Goal: Task Accomplishment & Management: Use online tool/utility

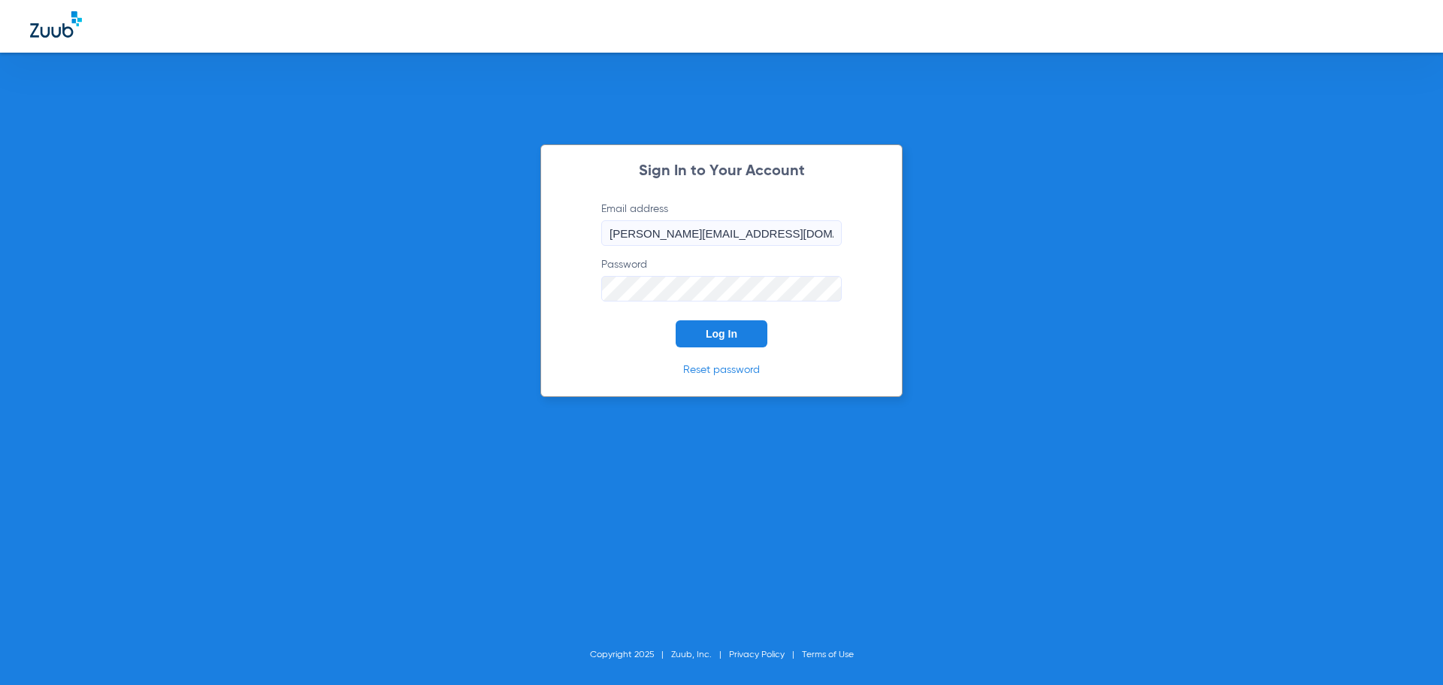
click at [728, 316] on form "Email address [PERSON_NAME][EMAIL_ADDRESS][DOMAIN_NAME] Password Log In" at bounding box center [722, 274] width 286 height 146
click at [719, 332] on span "Log In" at bounding box center [722, 334] width 32 height 12
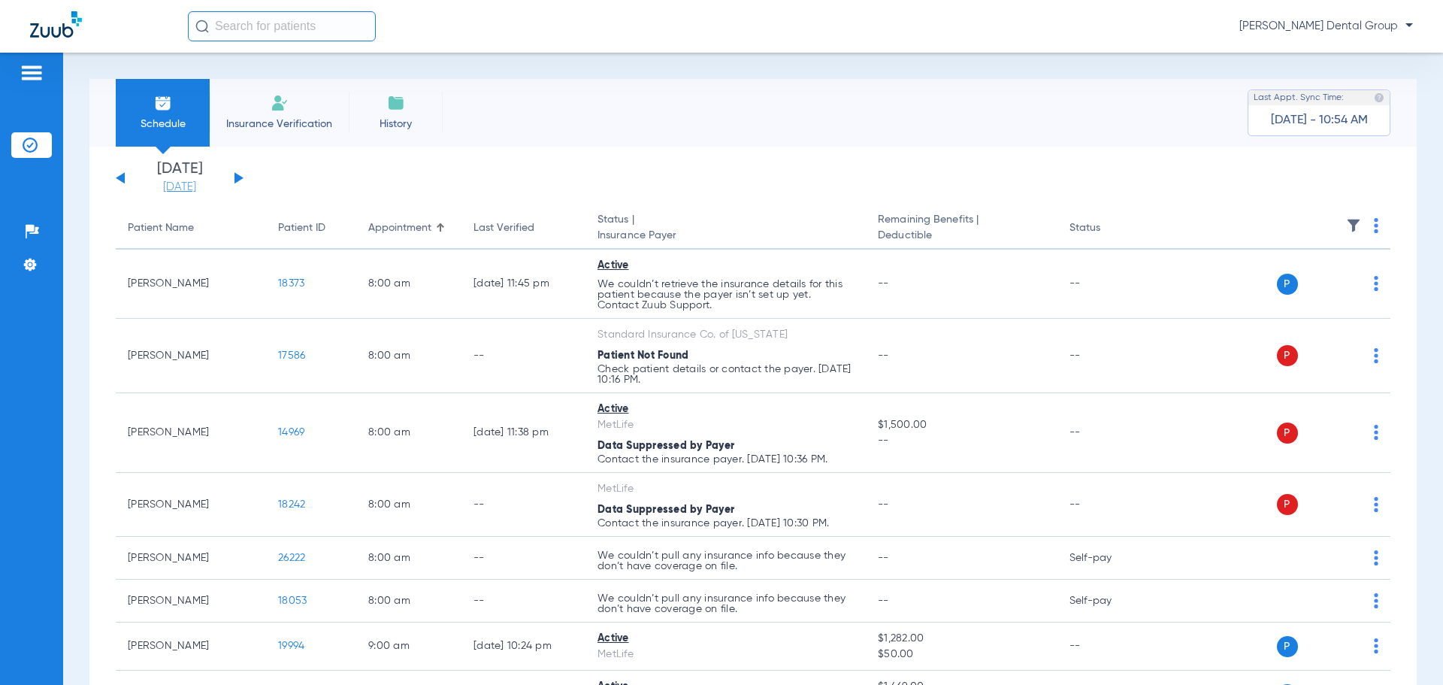
click at [182, 183] on link "[DATE]" at bounding box center [180, 187] width 90 height 15
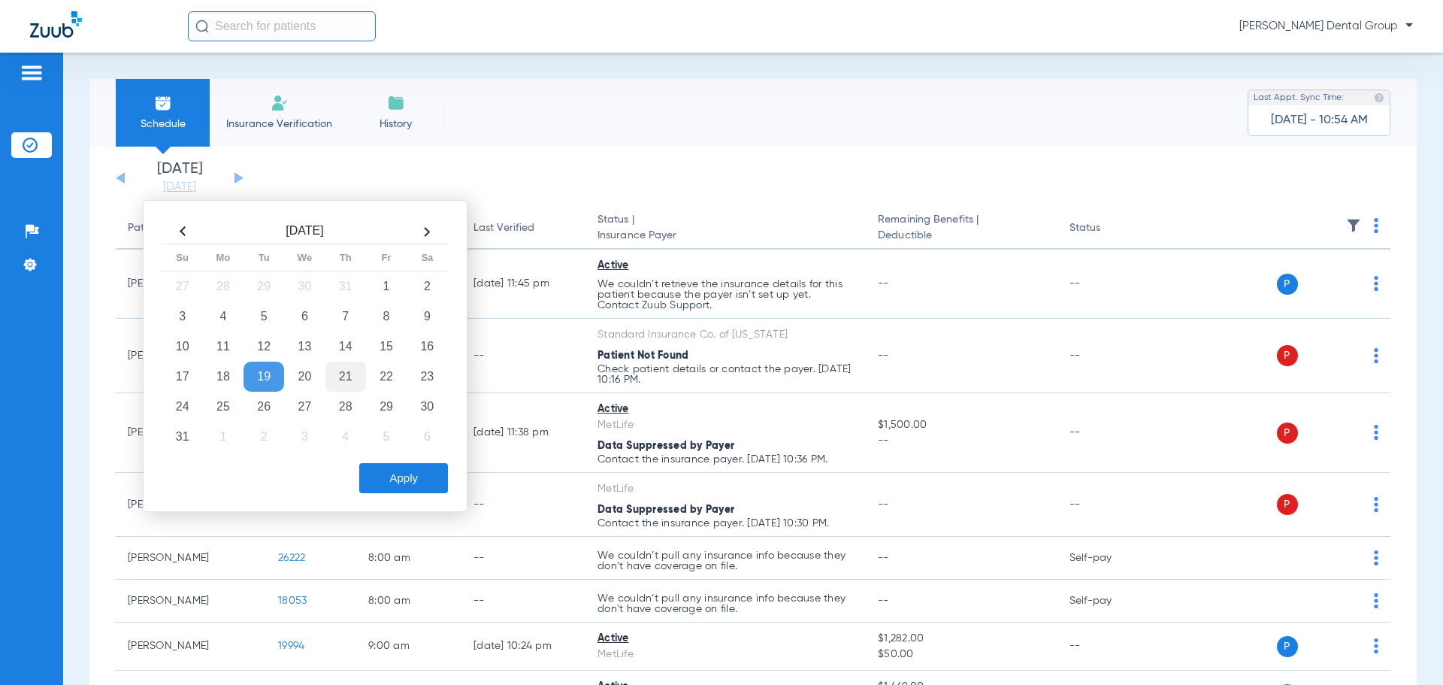
click at [348, 372] on td "21" at bounding box center [345, 377] width 41 height 30
drag, startPoint x: 412, startPoint y: 482, endPoint x: 385, endPoint y: 486, distance: 27.4
click at [410, 482] on button "Apply" at bounding box center [403, 478] width 89 height 30
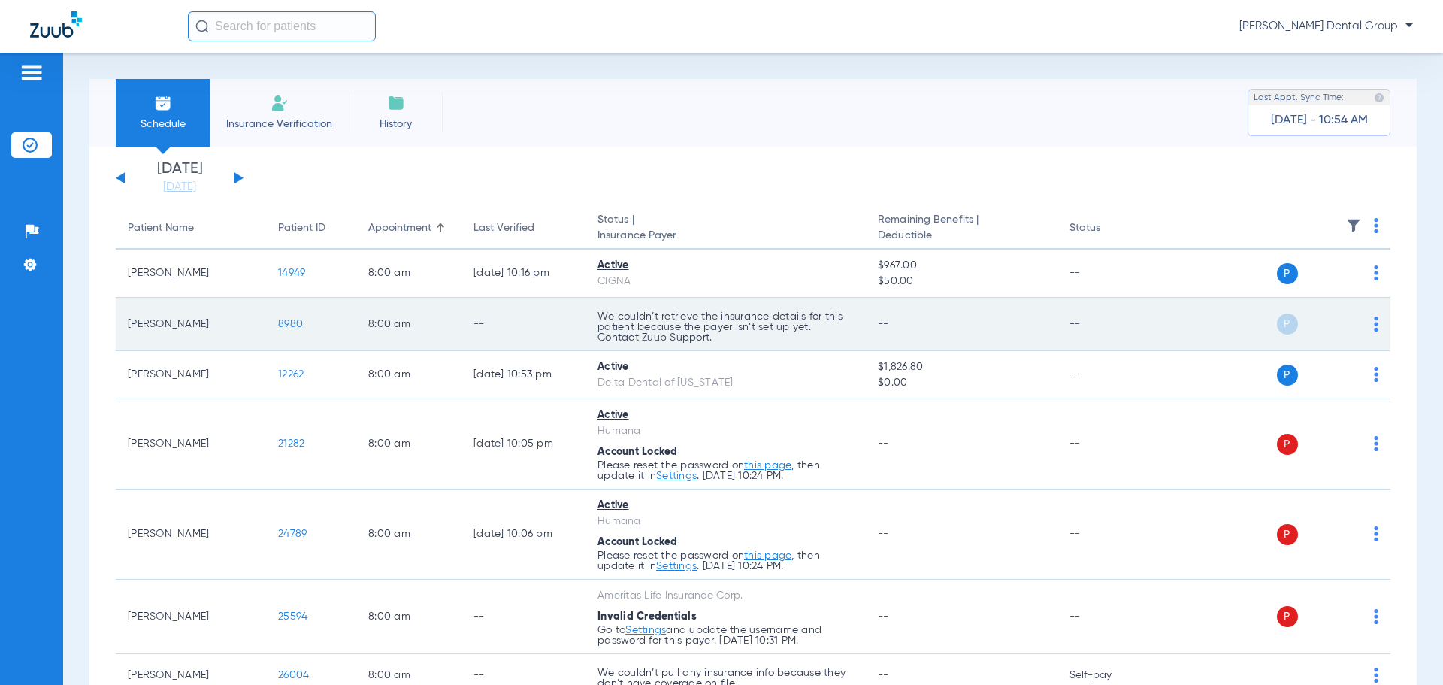
click at [1374, 322] on img at bounding box center [1376, 323] width 5 height 15
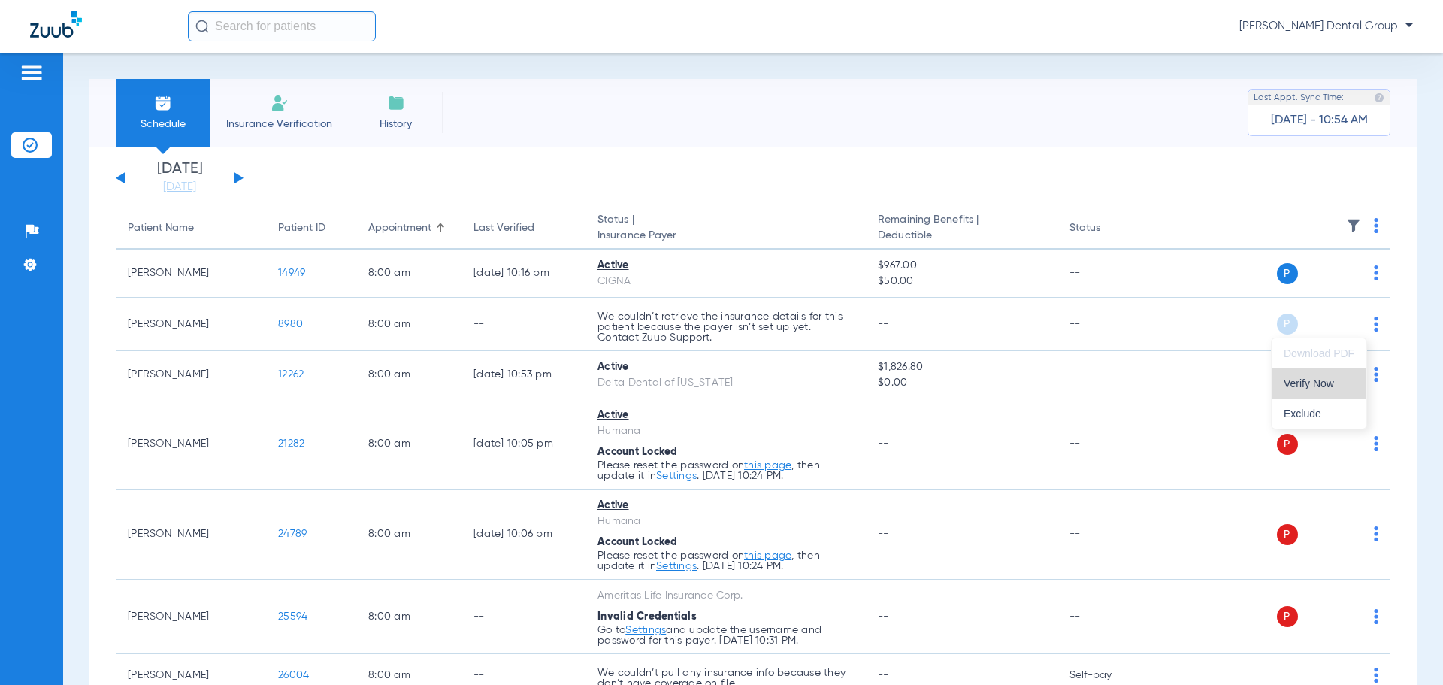
click at [1327, 387] on span "Verify Now" at bounding box center [1319, 383] width 71 height 11
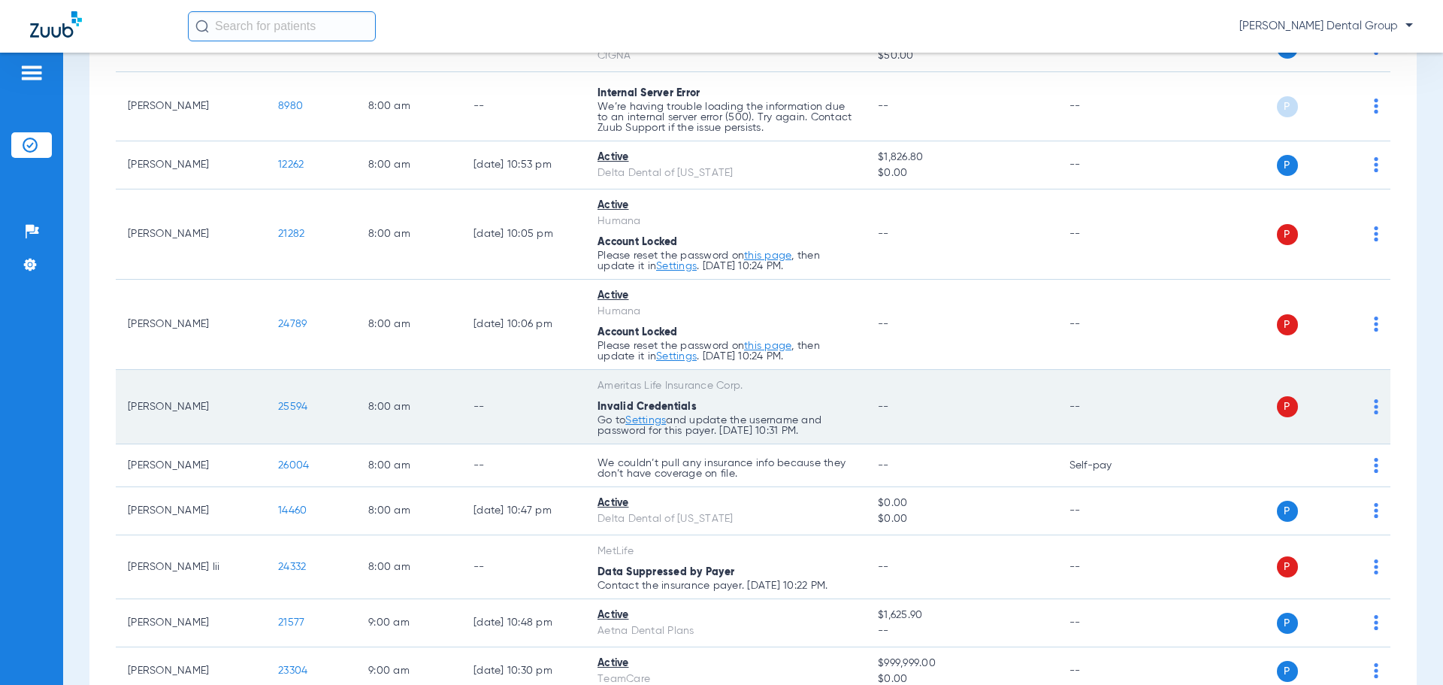
scroll to position [301, 0]
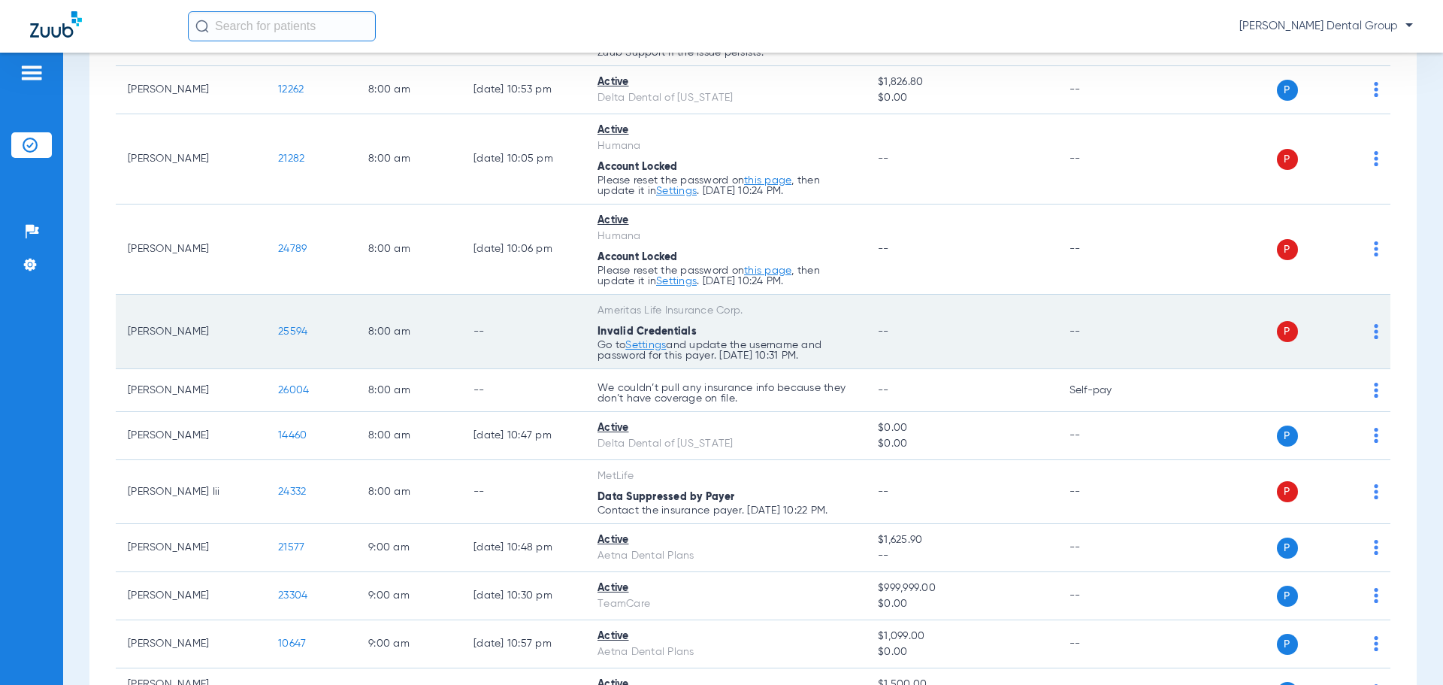
click at [374, 338] on td "8:00 AM" at bounding box center [408, 332] width 105 height 74
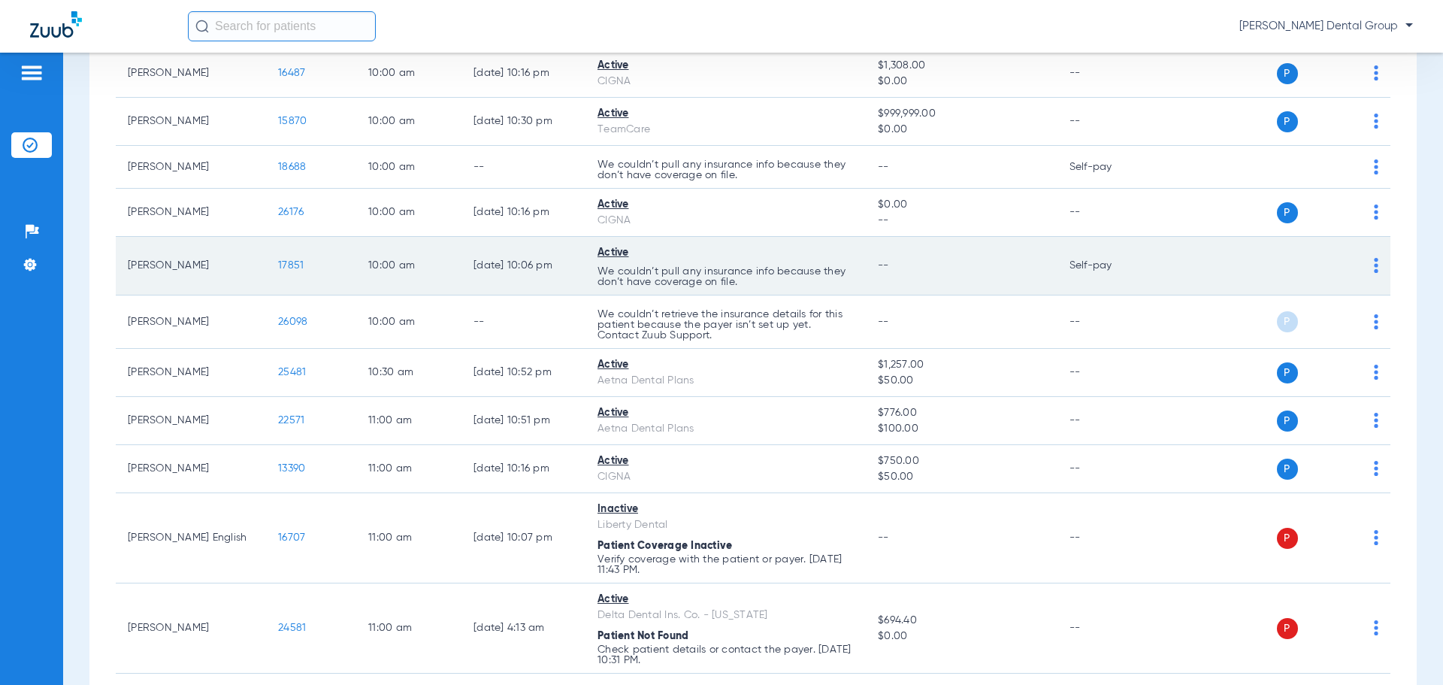
scroll to position [1428, 0]
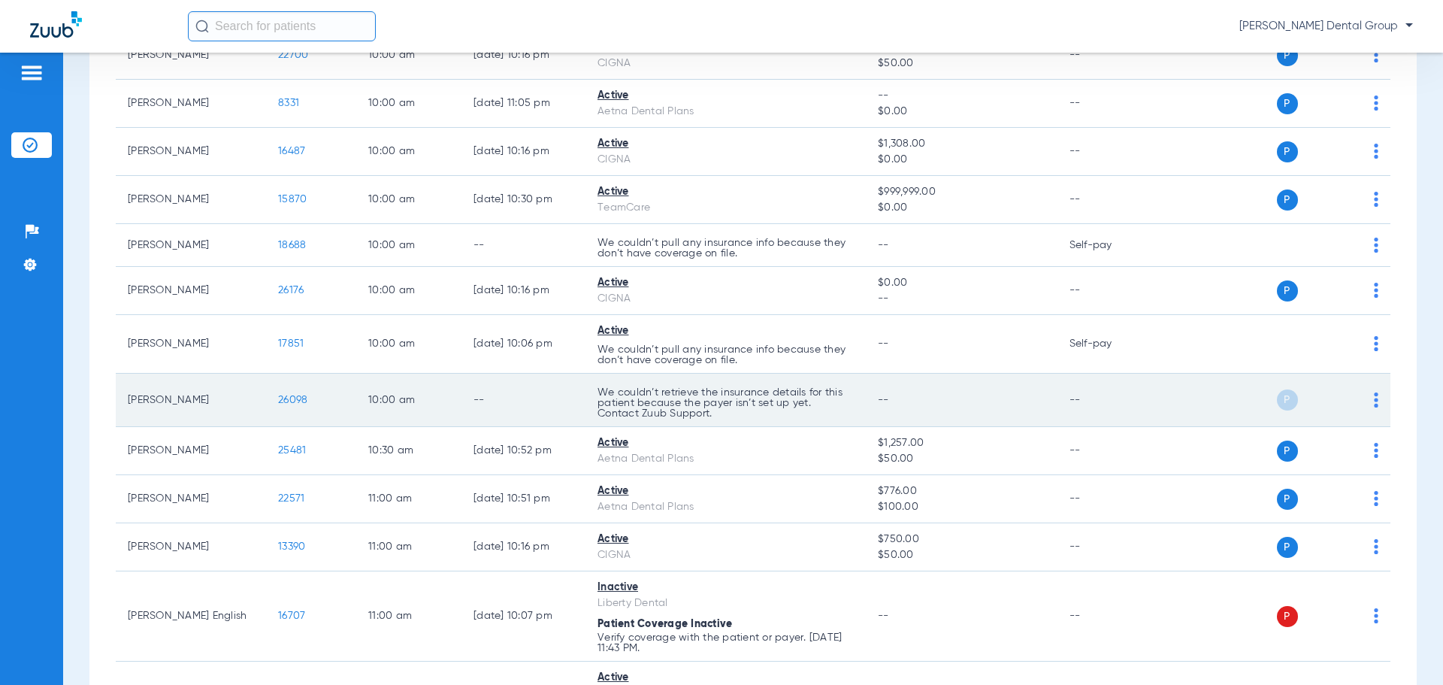
click at [507, 400] on td "--" at bounding box center [524, 400] width 124 height 53
click at [293, 404] on span "26098" at bounding box center [292, 400] width 29 height 11
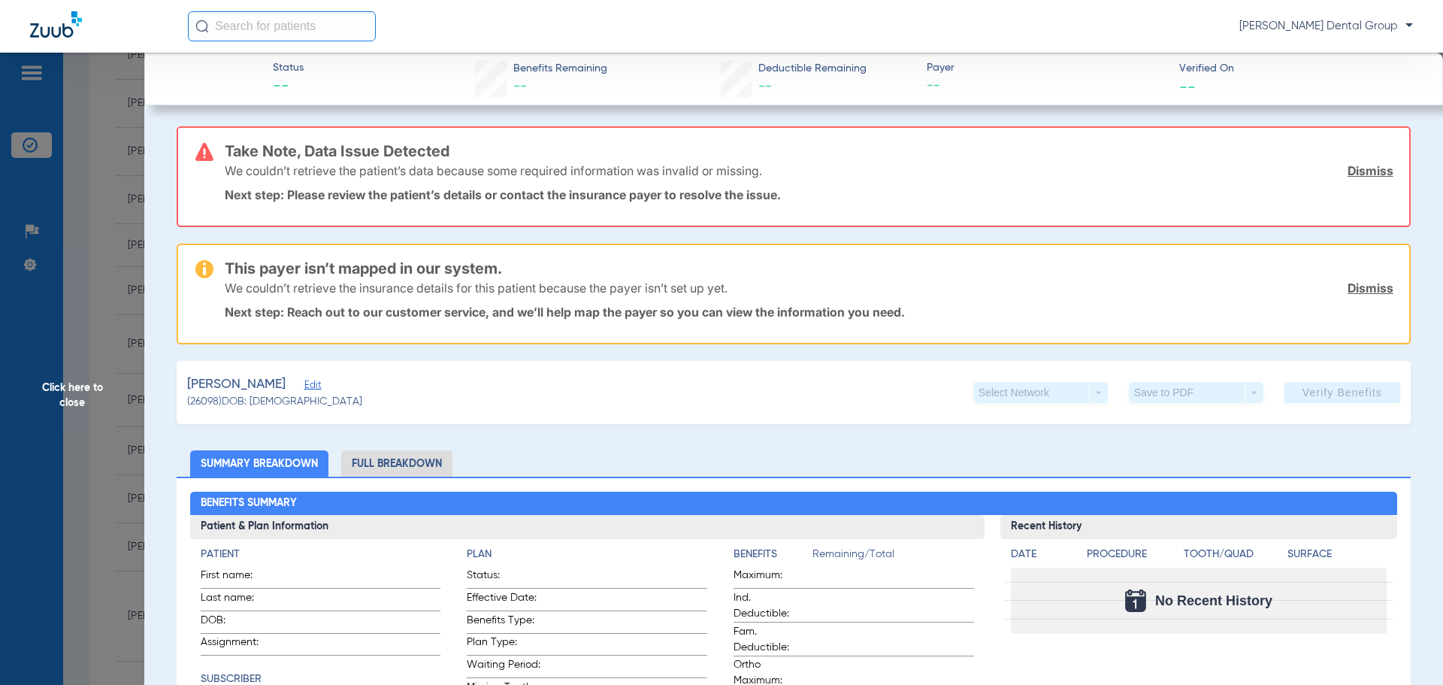
click at [51, 383] on span "Click here to close" at bounding box center [72, 395] width 144 height 685
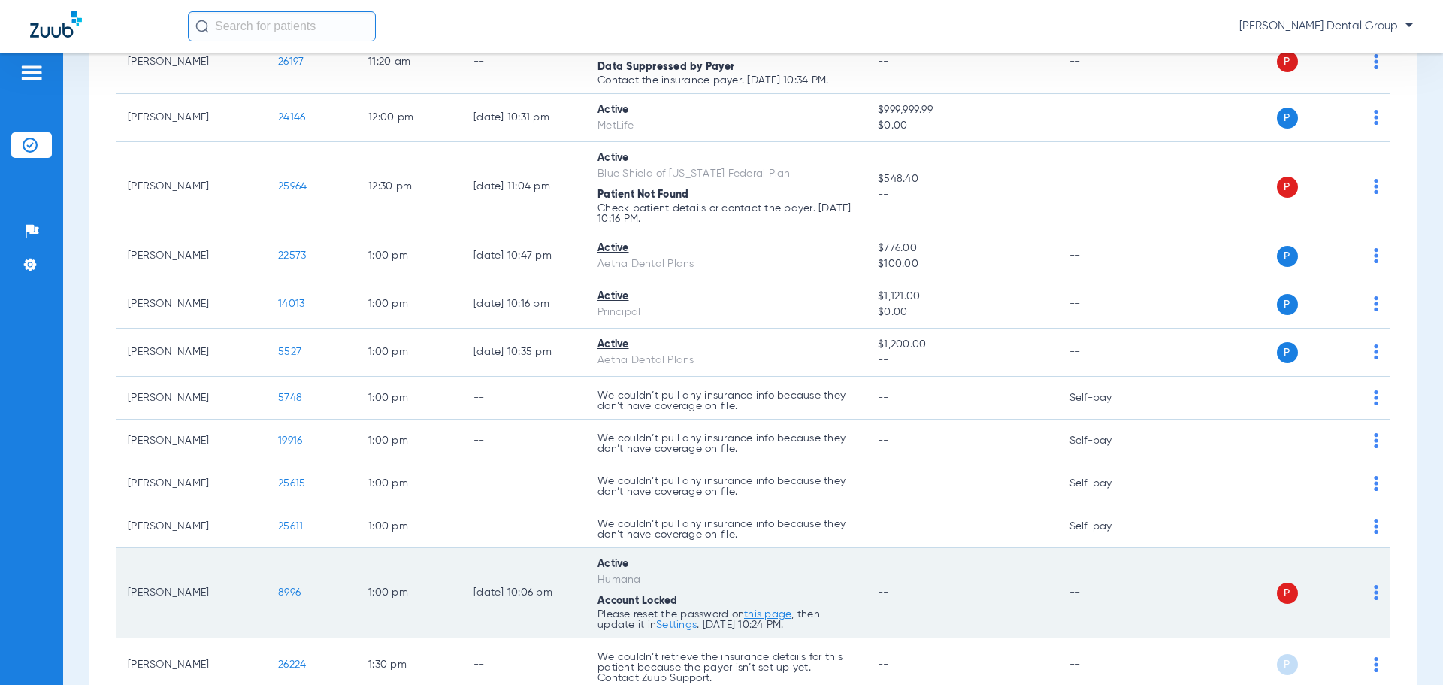
scroll to position [2406, 0]
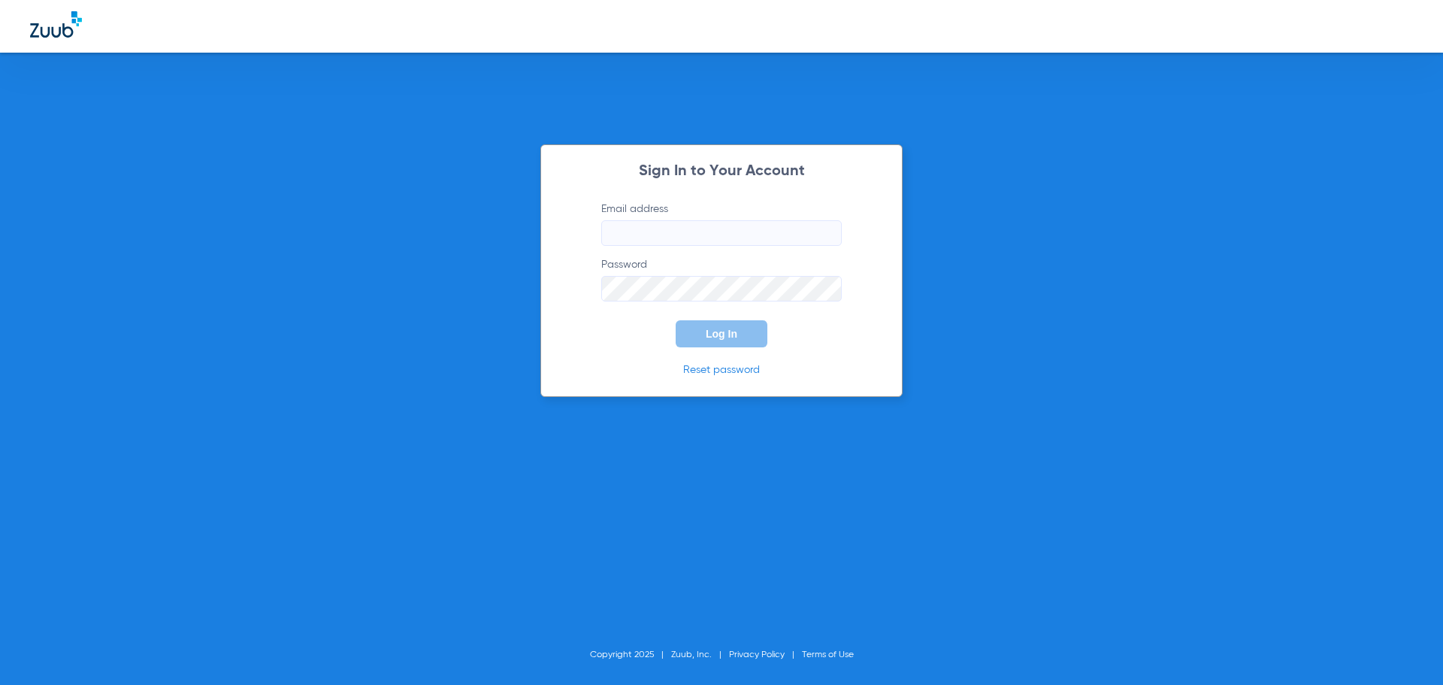
type input "[PERSON_NAME][EMAIL_ADDRESS][DOMAIN_NAME]"
click at [722, 333] on span "Log In" at bounding box center [722, 334] width 32 height 12
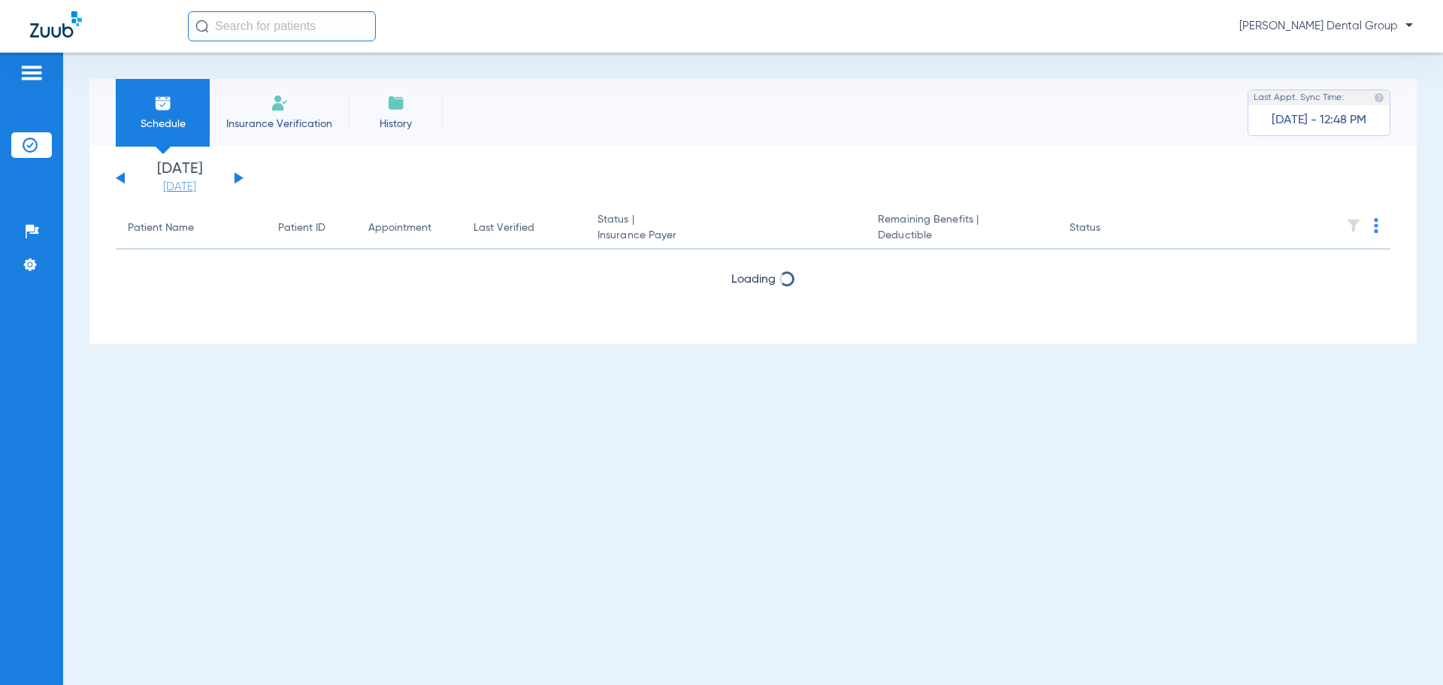
click at [170, 180] on link "[DATE]" at bounding box center [180, 187] width 90 height 15
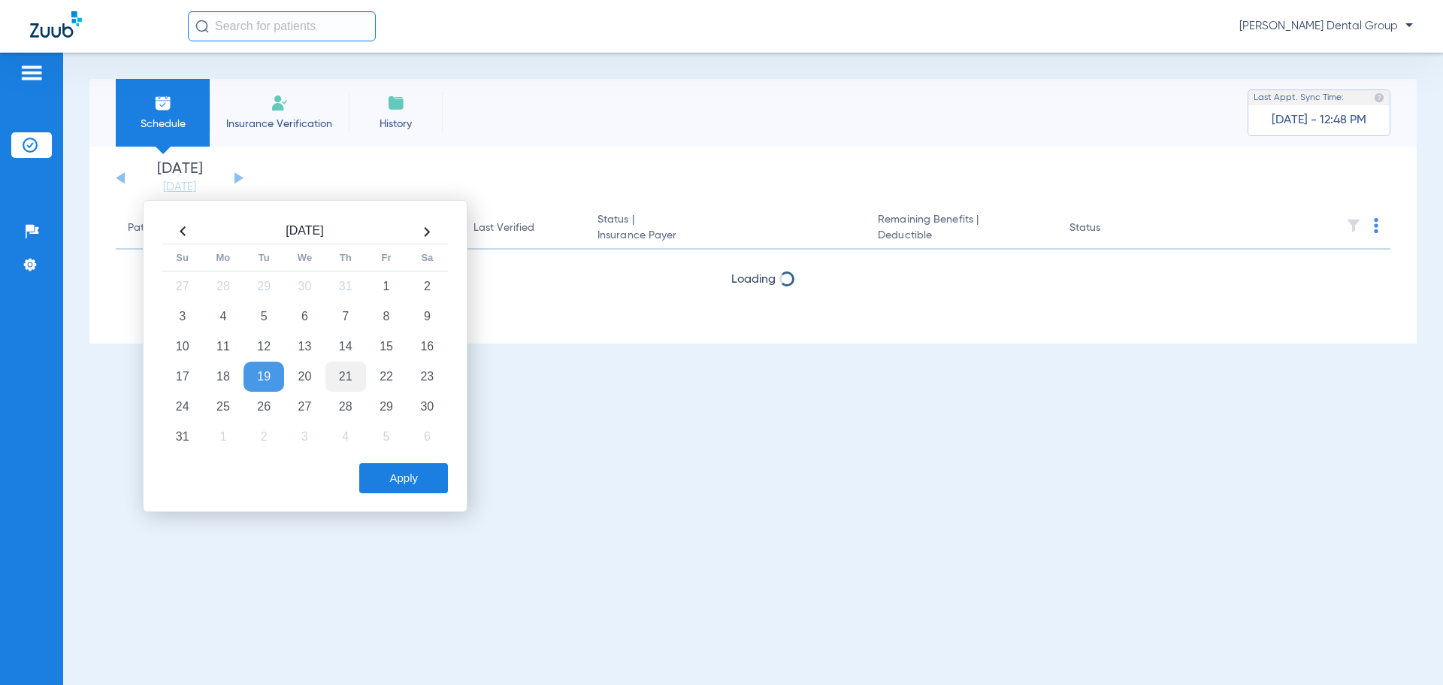
click at [356, 381] on td "21" at bounding box center [345, 377] width 41 height 30
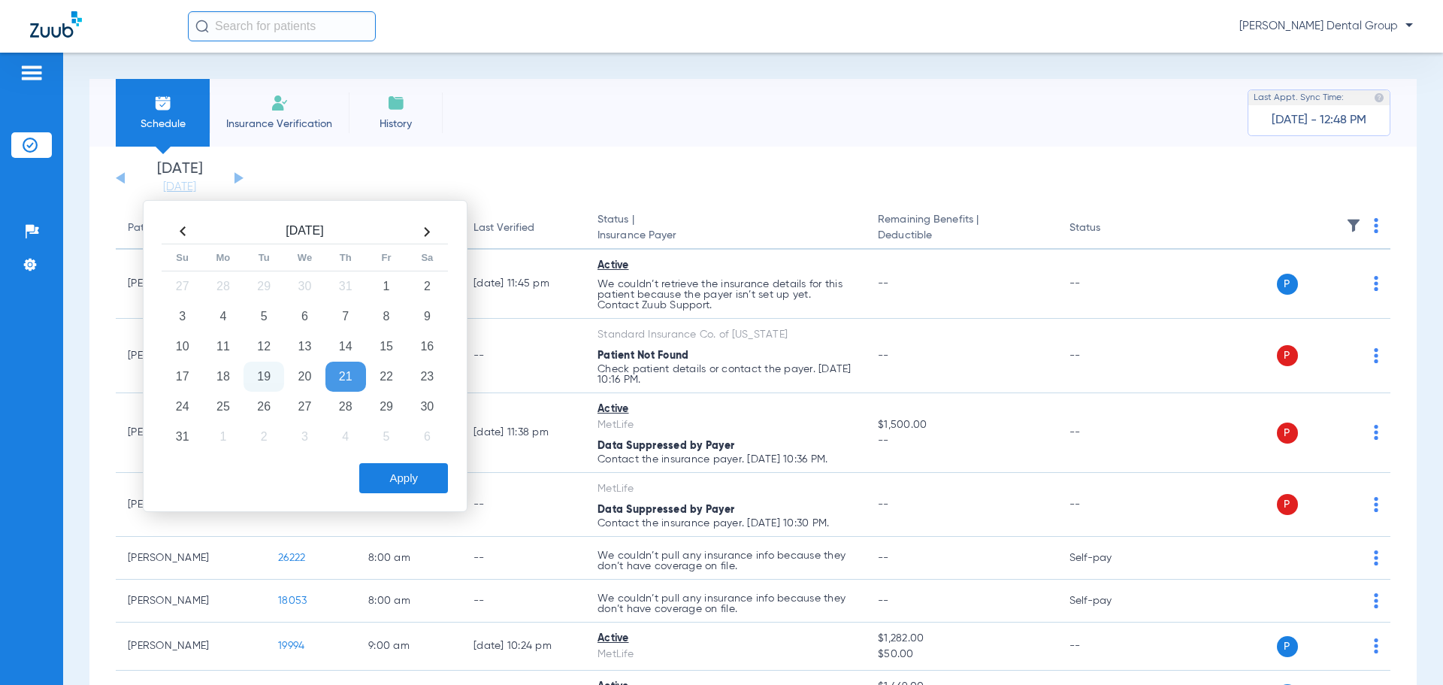
click at [406, 480] on button "Apply" at bounding box center [403, 478] width 89 height 30
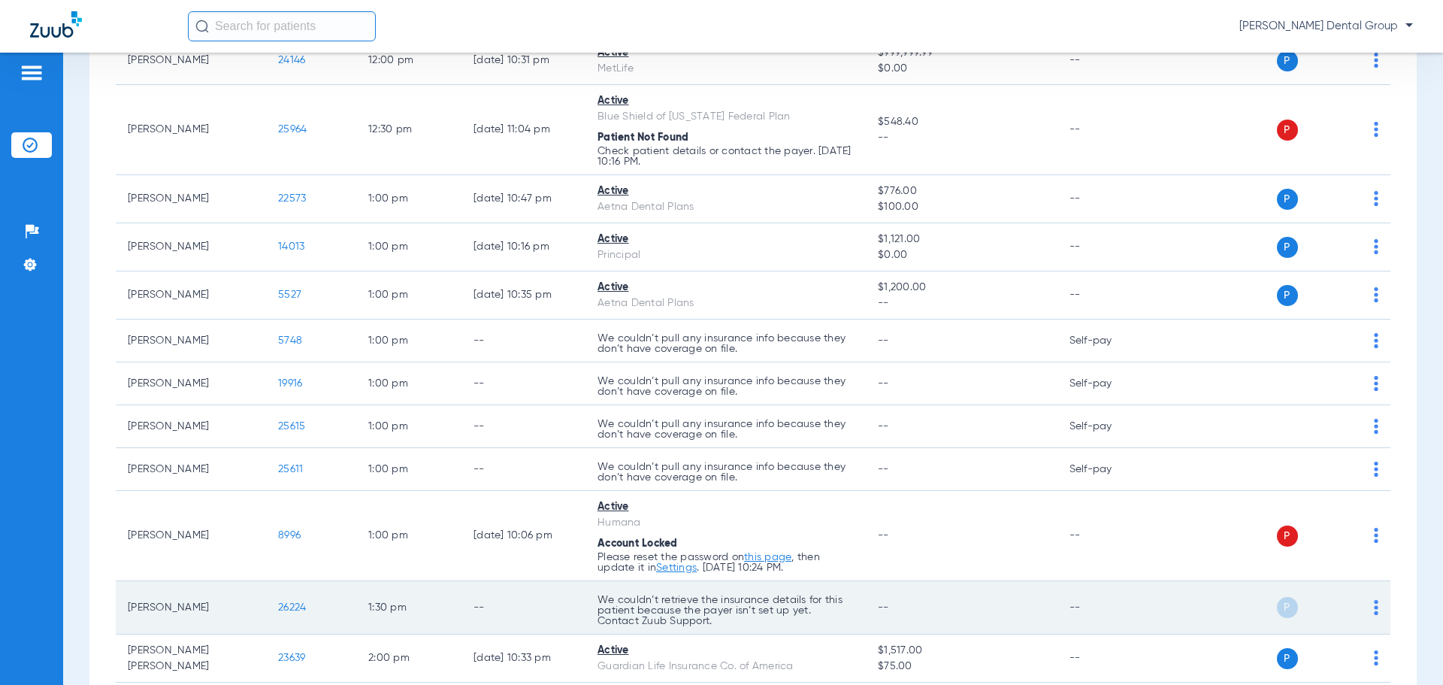
scroll to position [2706, 0]
